Goal: Task Accomplishment & Management: Complete application form

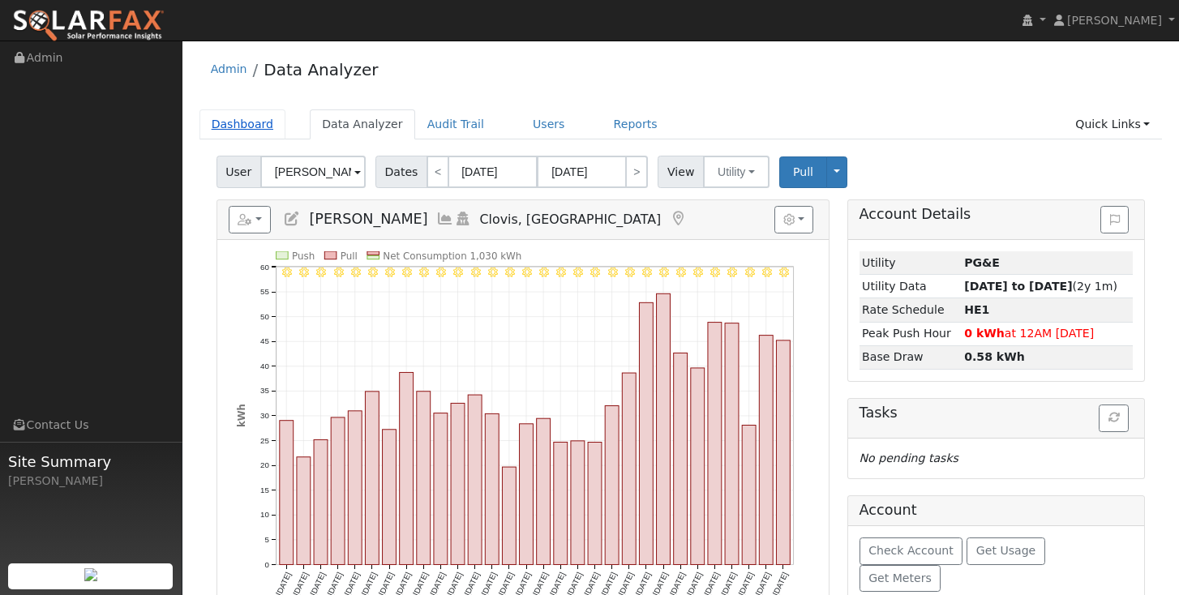
click at [231, 127] on link "Dashboard" at bounding box center [242, 124] width 87 height 30
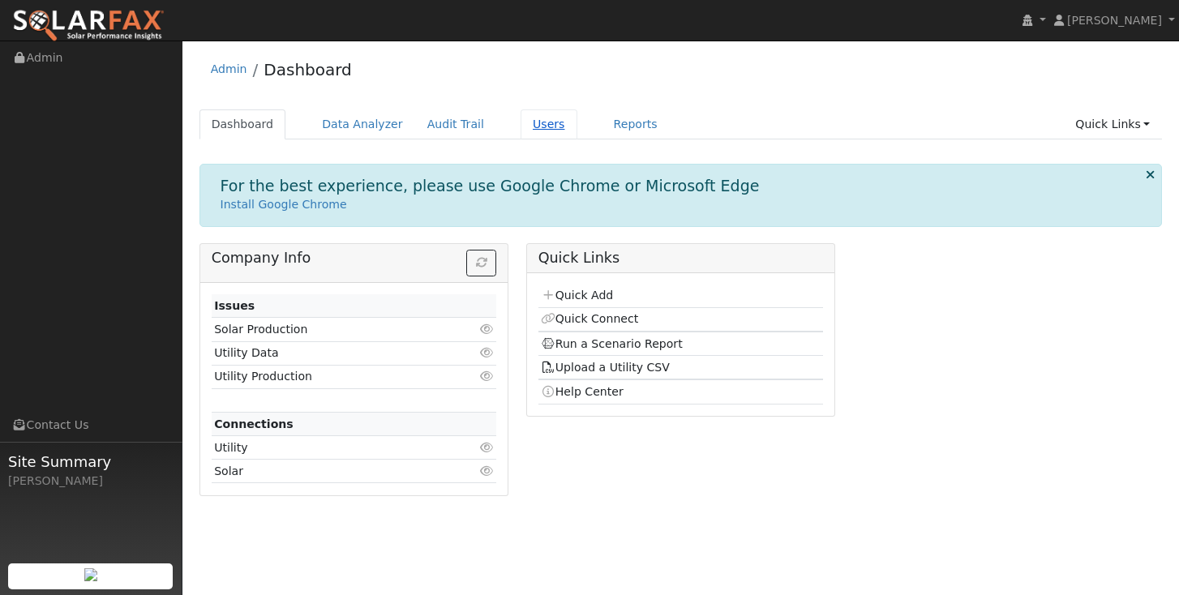
click at [521, 131] on link "Users" at bounding box center [549, 124] width 57 height 30
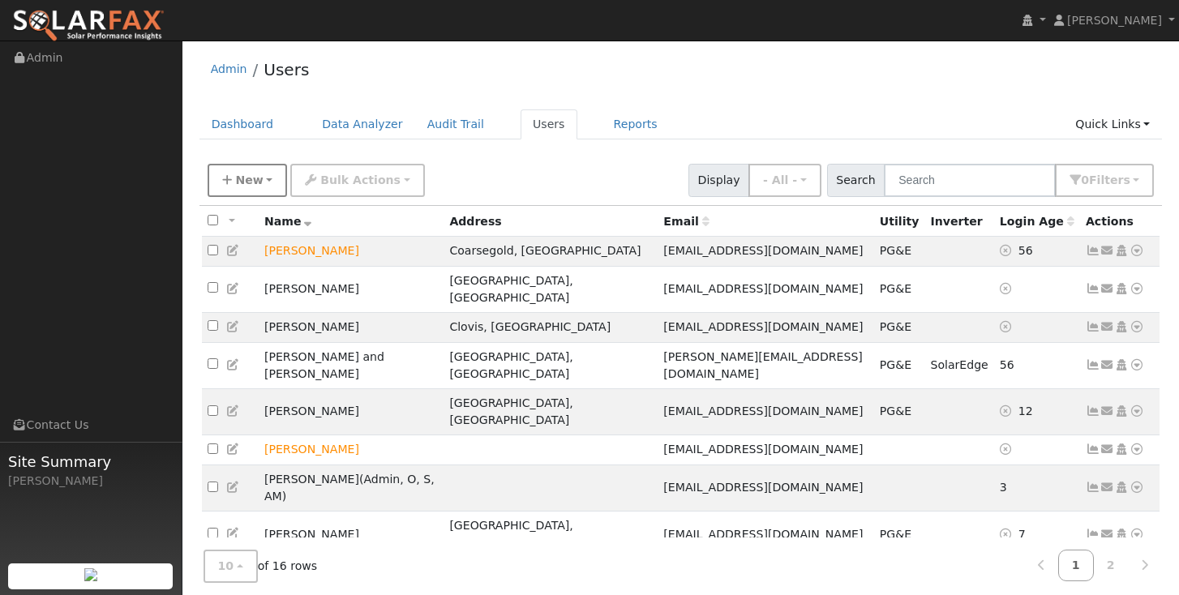
click at [251, 182] on span "New" at bounding box center [249, 180] width 28 height 13
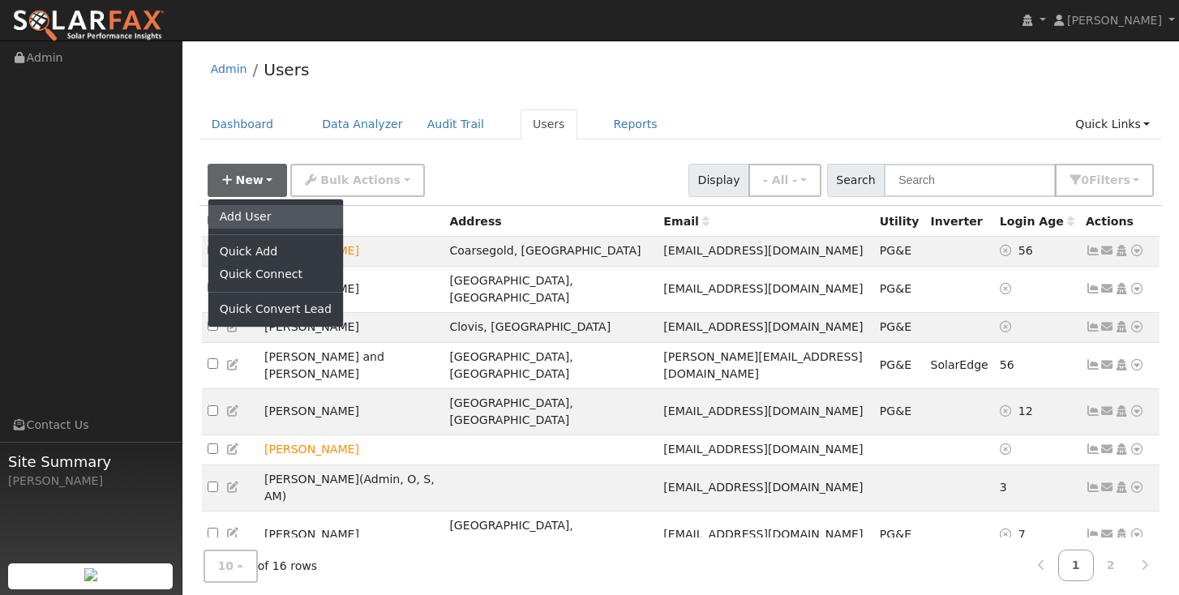
click at [243, 220] on link "Add User" at bounding box center [275, 216] width 135 height 23
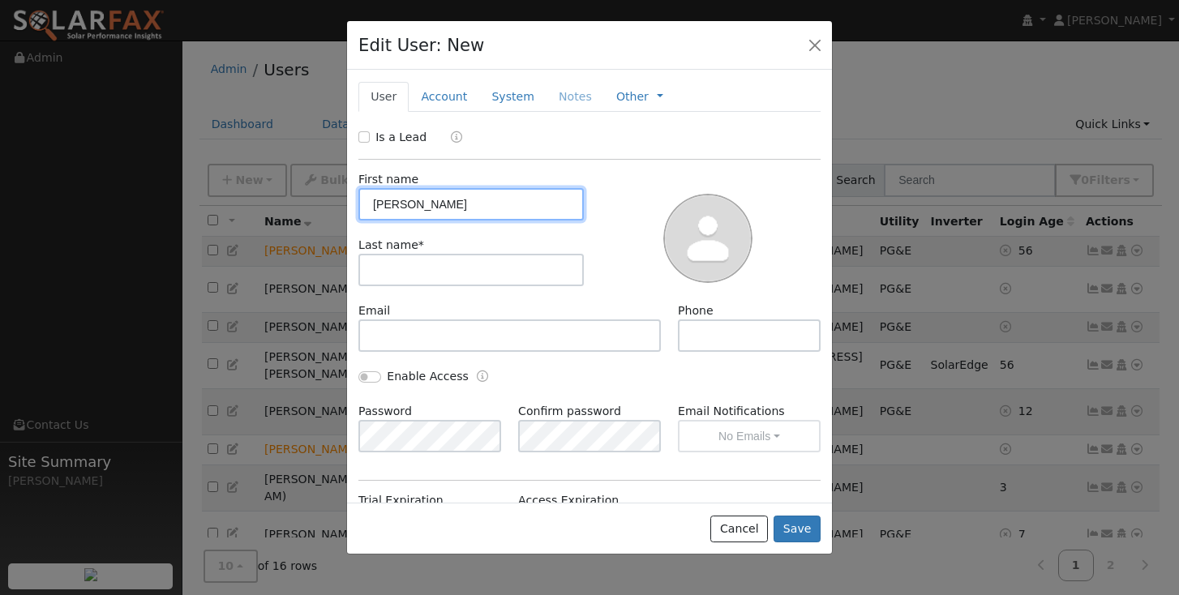
type input "Sally"
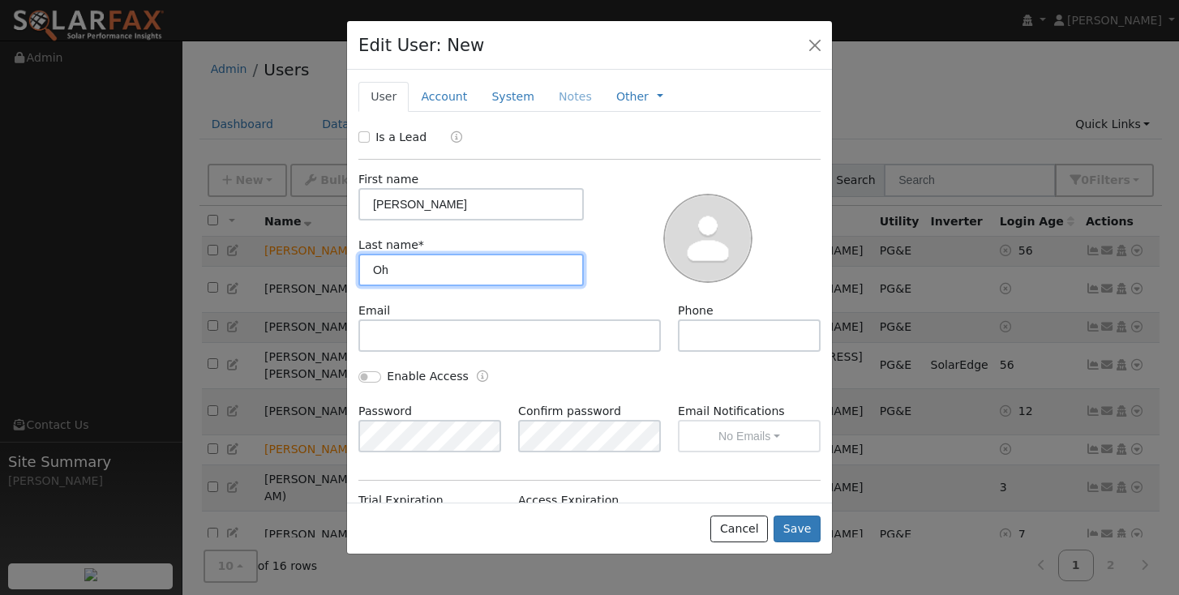
type input "Oh"
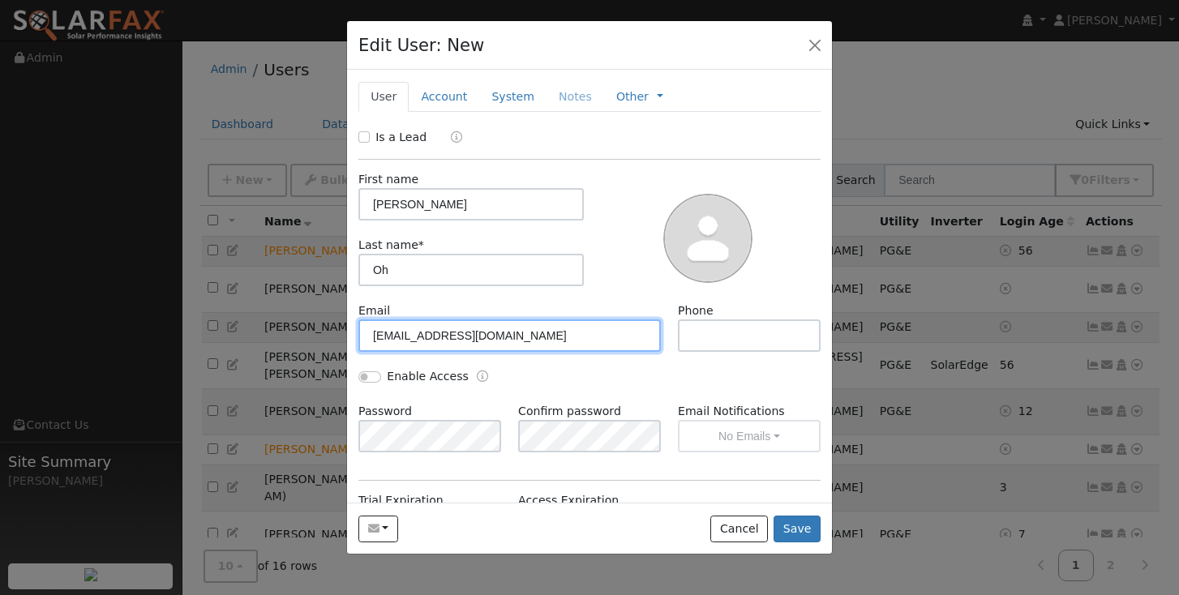
type input "sjo1980@msn.com"
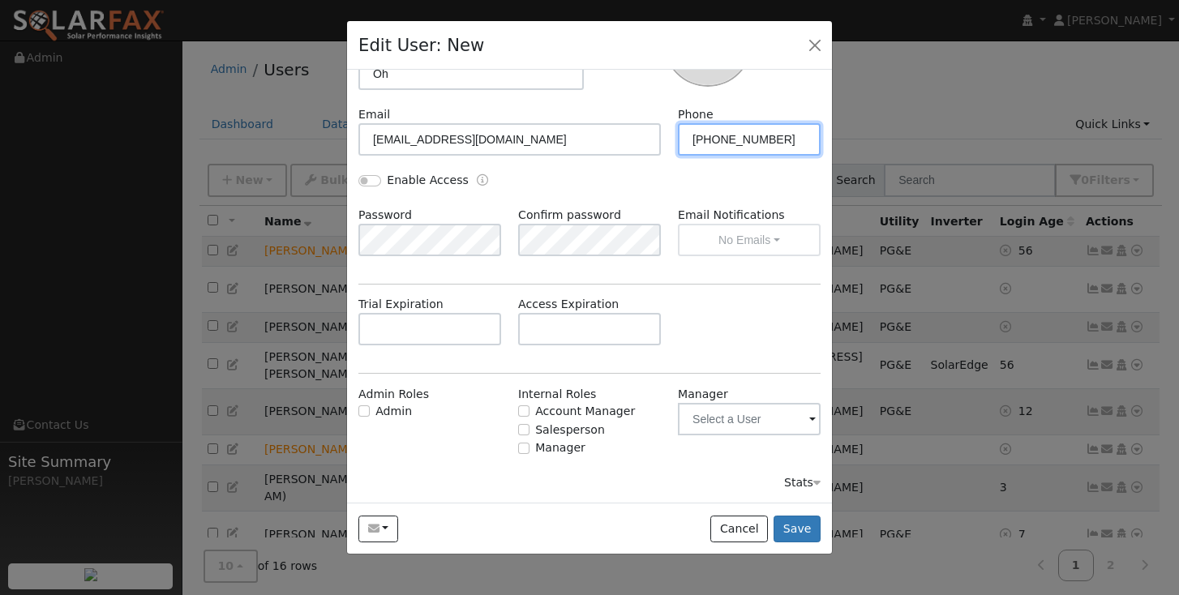
scroll to position [195, 0]
type input "559-281-5835"
click at [798, 528] on button "Save" at bounding box center [796, 530] width 47 height 28
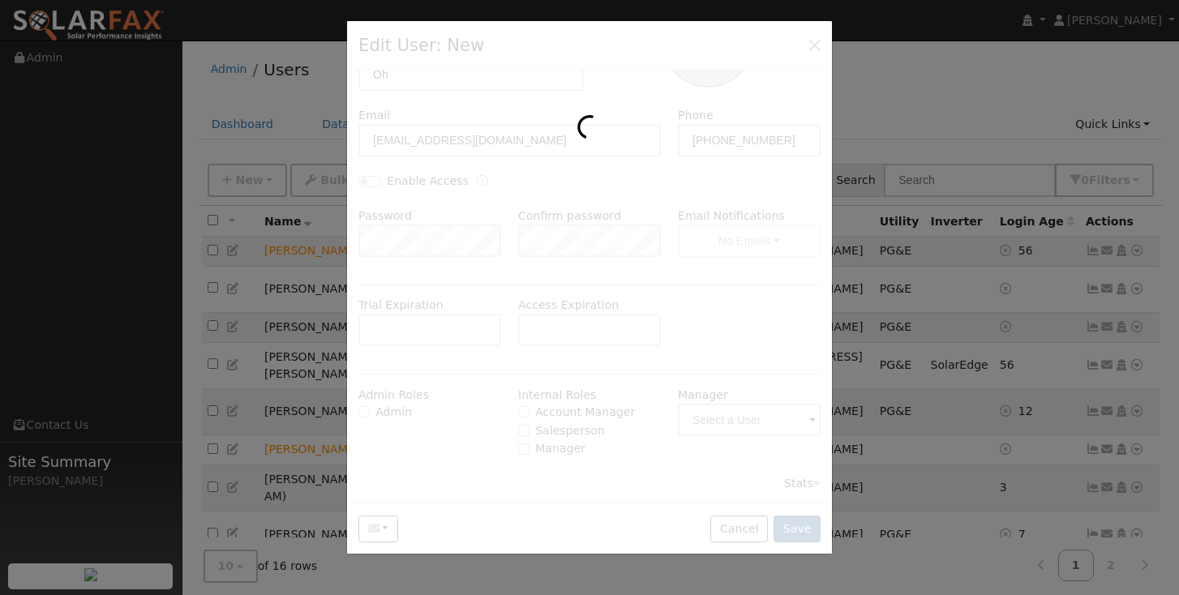
scroll to position [0, 0]
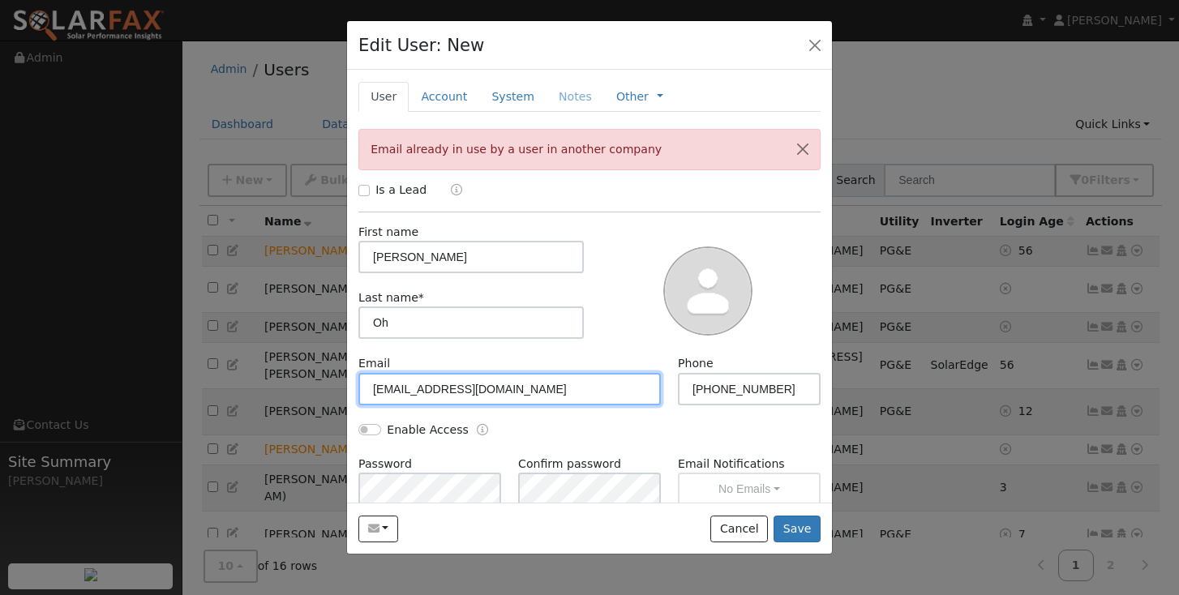
click at [503, 392] on input "sjo1980@msn.com" at bounding box center [509, 389] width 302 height 32
type input "sjo1980+1234@msn.com"
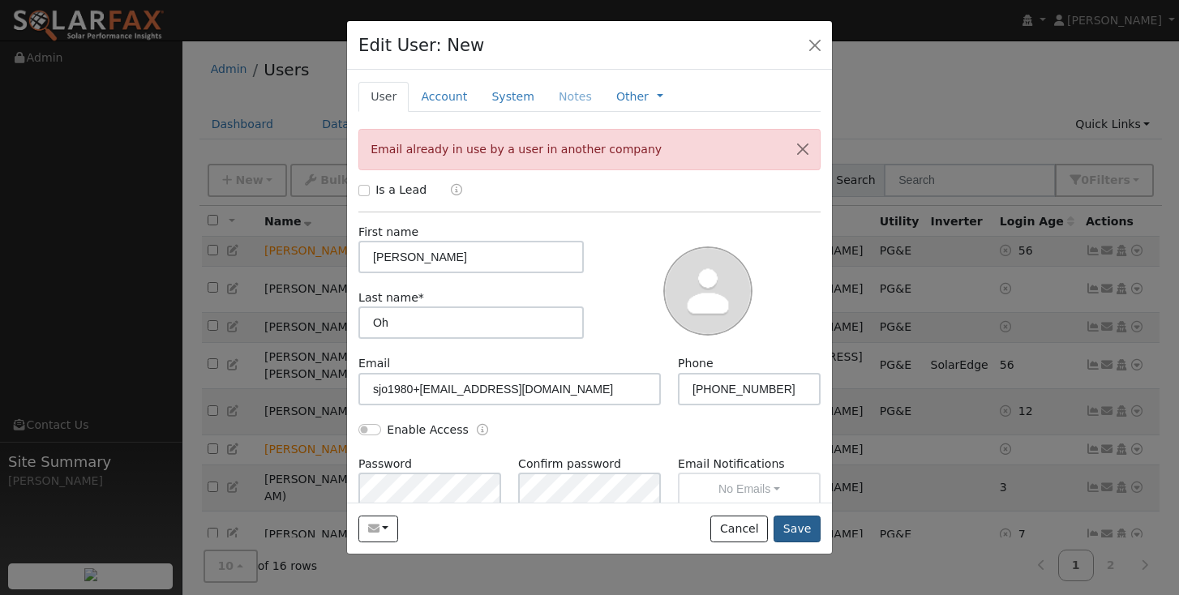
click at [791, 533] on button "Save" at bounding box center [796, 530] width 47 height 28
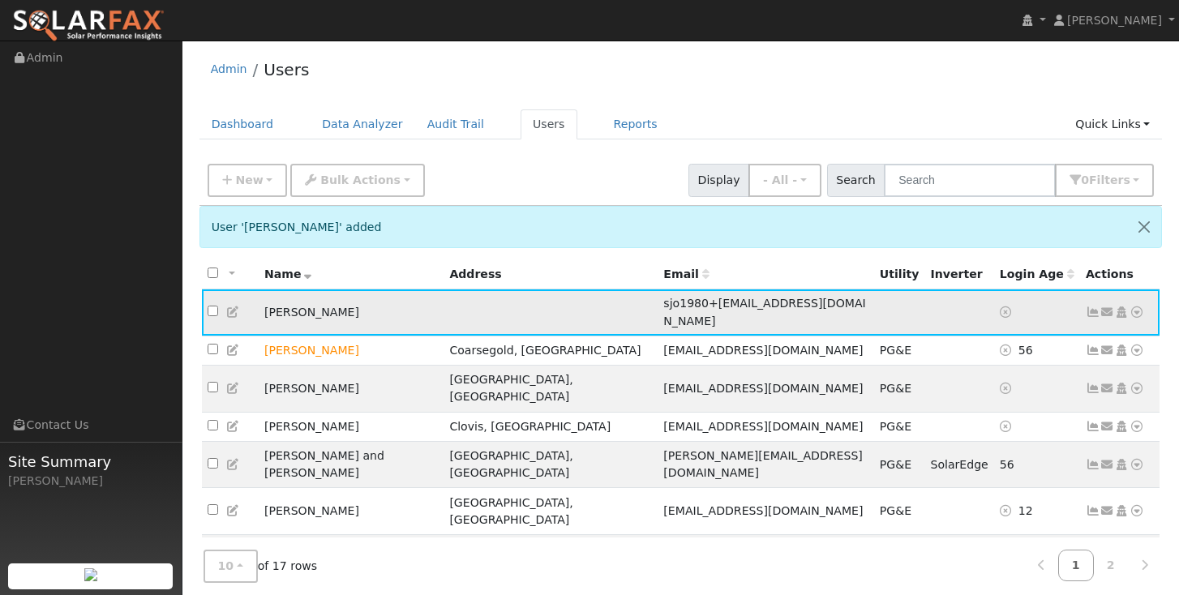
click at [1108, 308] on icon at bounding box center [1107, 311] width 15 height 11
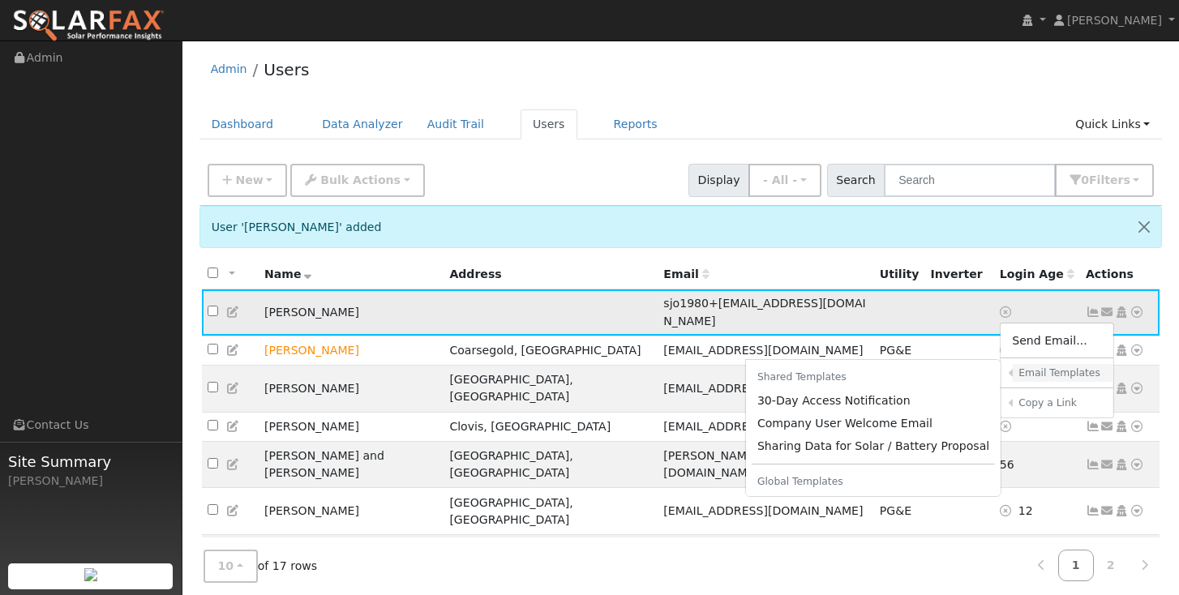
click at [1041, 367] on h6 "Email Templates" at bounding box center [1060, 373] width 84 height 12
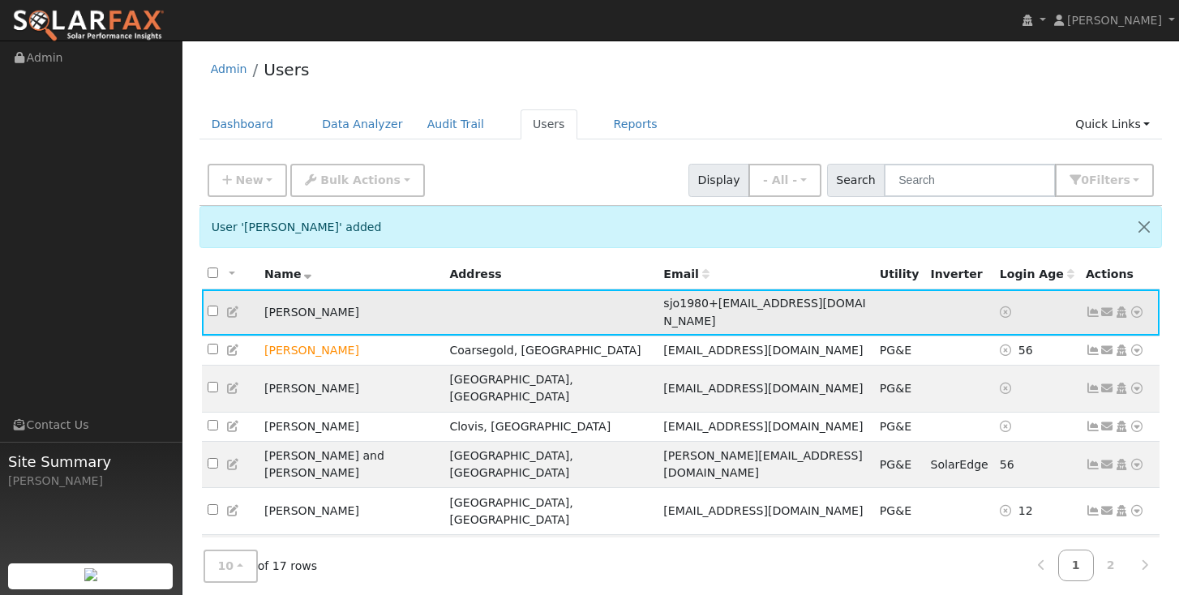
click at [1105, 306] on icon at bounding box center [1107, 311] width 15 height 11
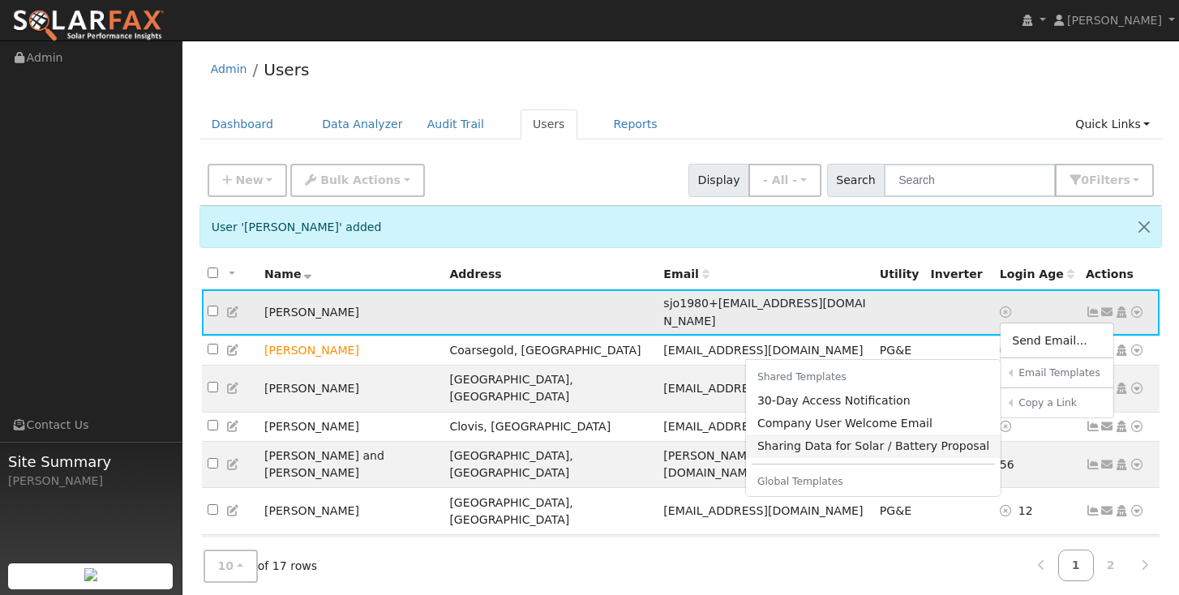
click at [839, 441] on link "Sharing Data for Solar / Battery Proposal" at bounding box center [873, 446] width 255 height 23
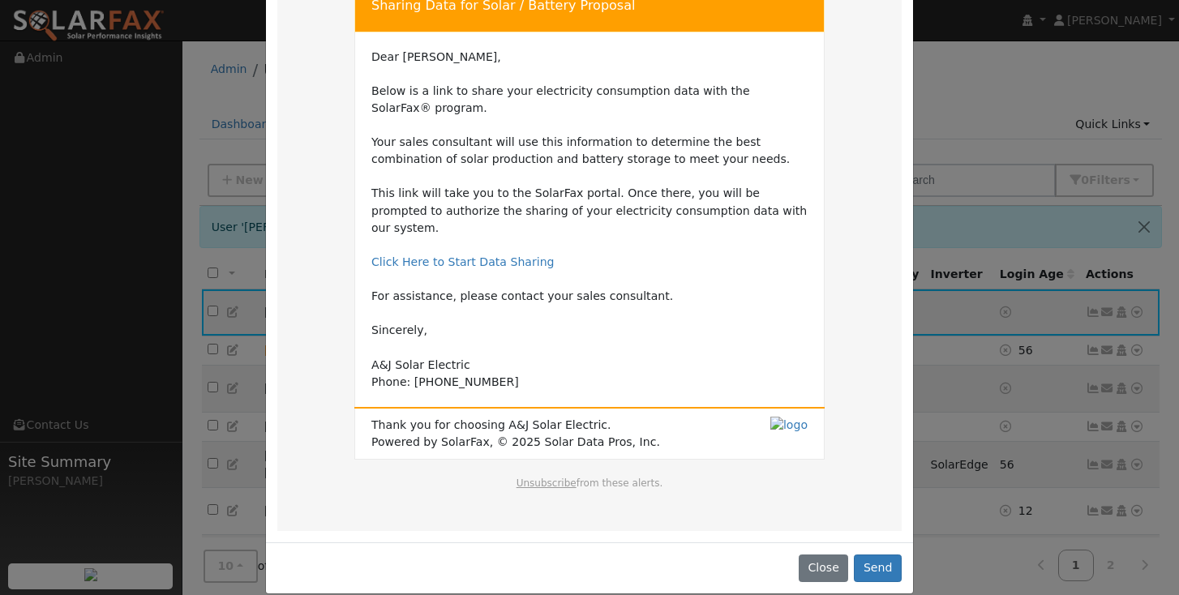
scroll to position [110, 0]
click at [872, 555] on button "Send" at bounding box center [878, 569] width 48 height 28
